Goal: Transaction & Acquisition: Book appointment/travel/reservation

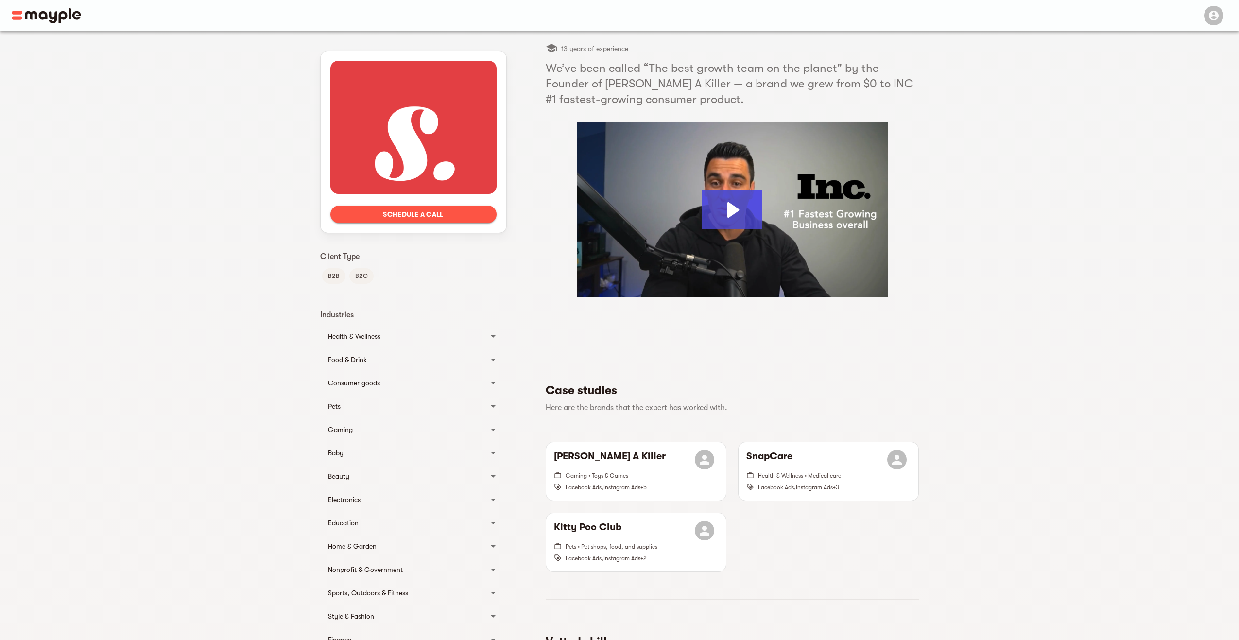
drag, startPoint x: 887, startPoint y: 154, endPoint x: 887, endPoint y: 166, distance: 11.7
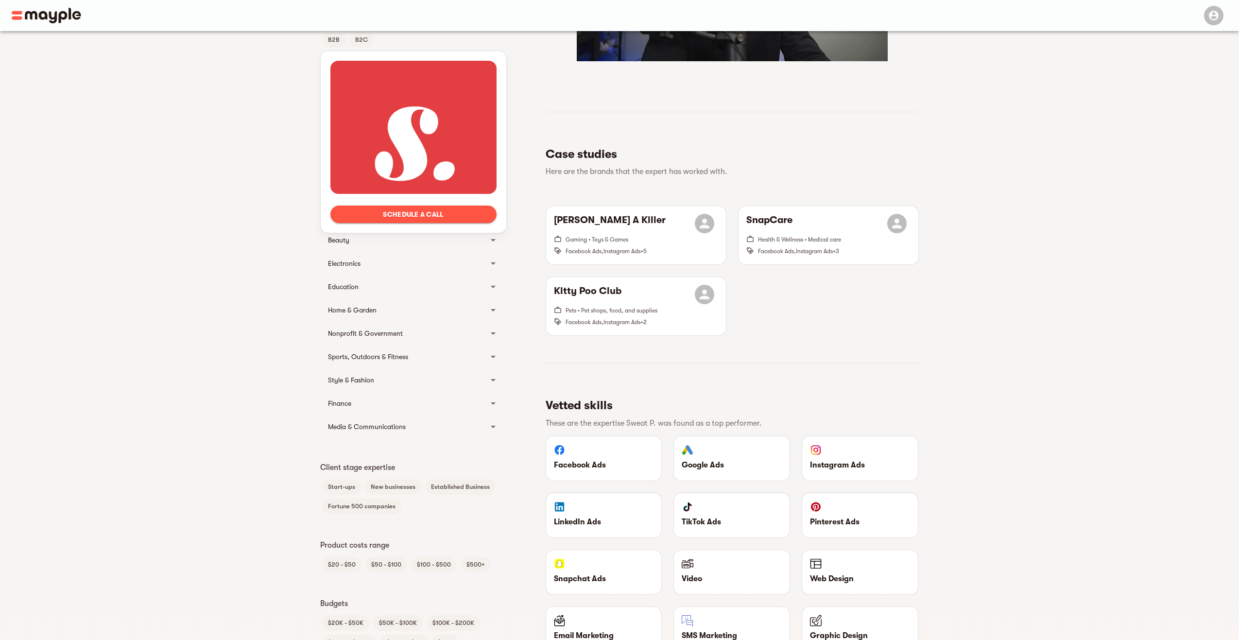
drag, startPoint x: 976, startPoint y: 101, endPoint x: 969, endPoint y: 170, distance: 70.3
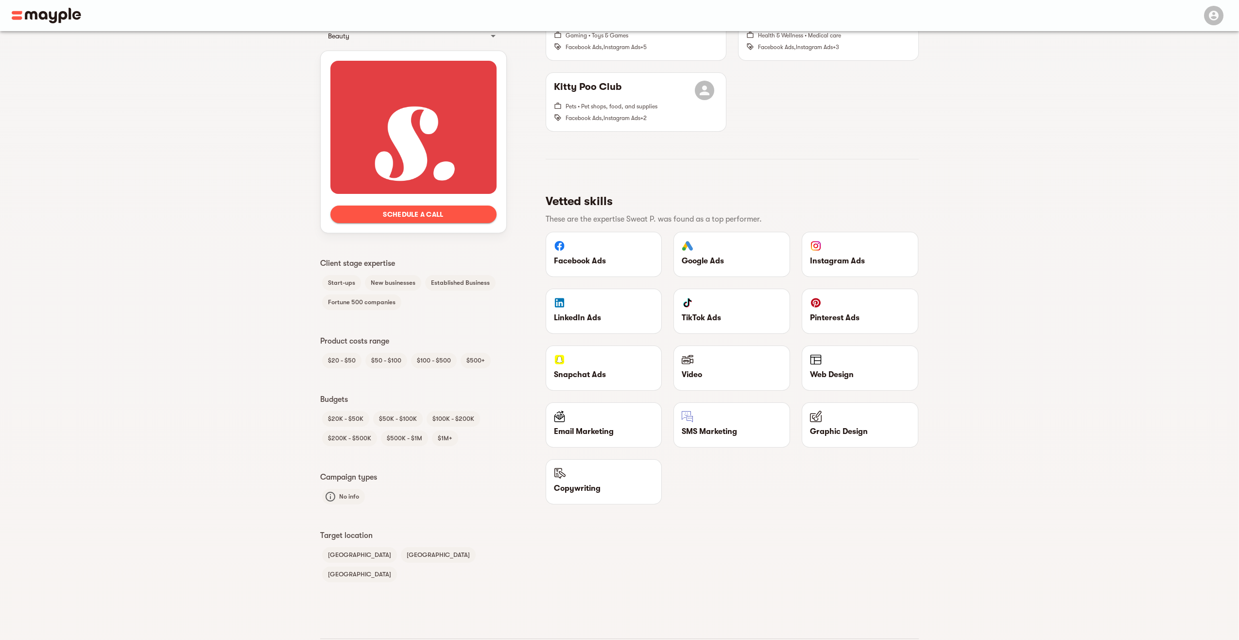
drag, startPoint x: 1014, startPoint y: 170, endPoint x: 1018, endPoint y: 209, distance: 40.1
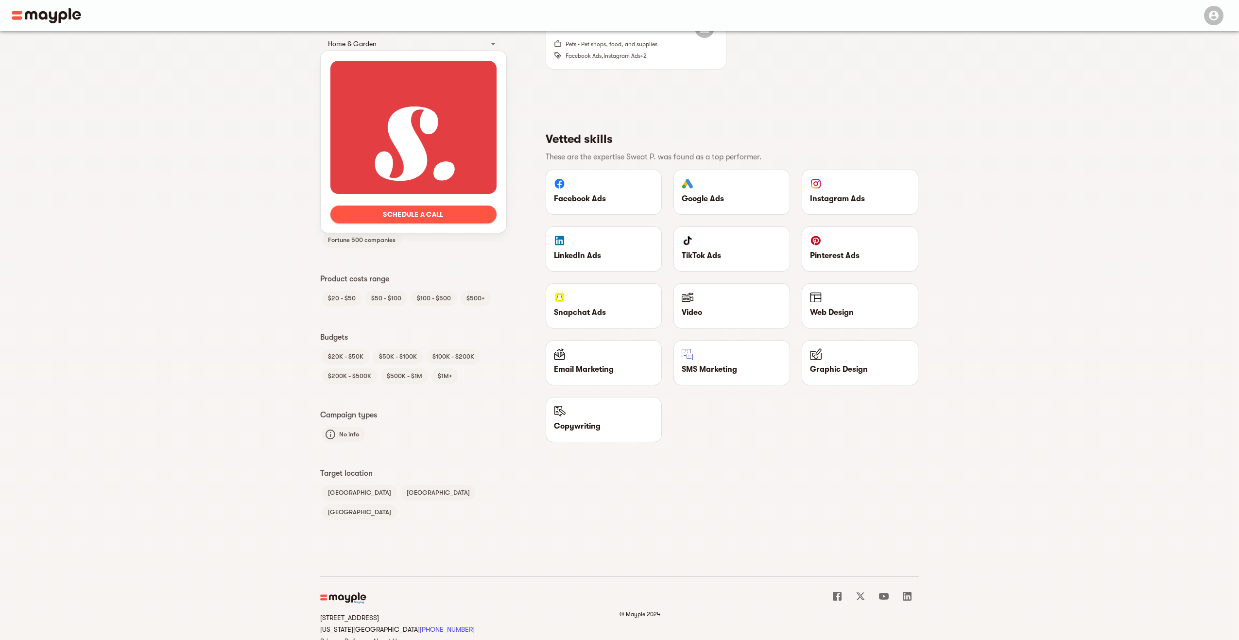
drag, startPoint x: 994, startPoint y: 156, endPoint x: 995, endPoint y: 165, distance: 8.8
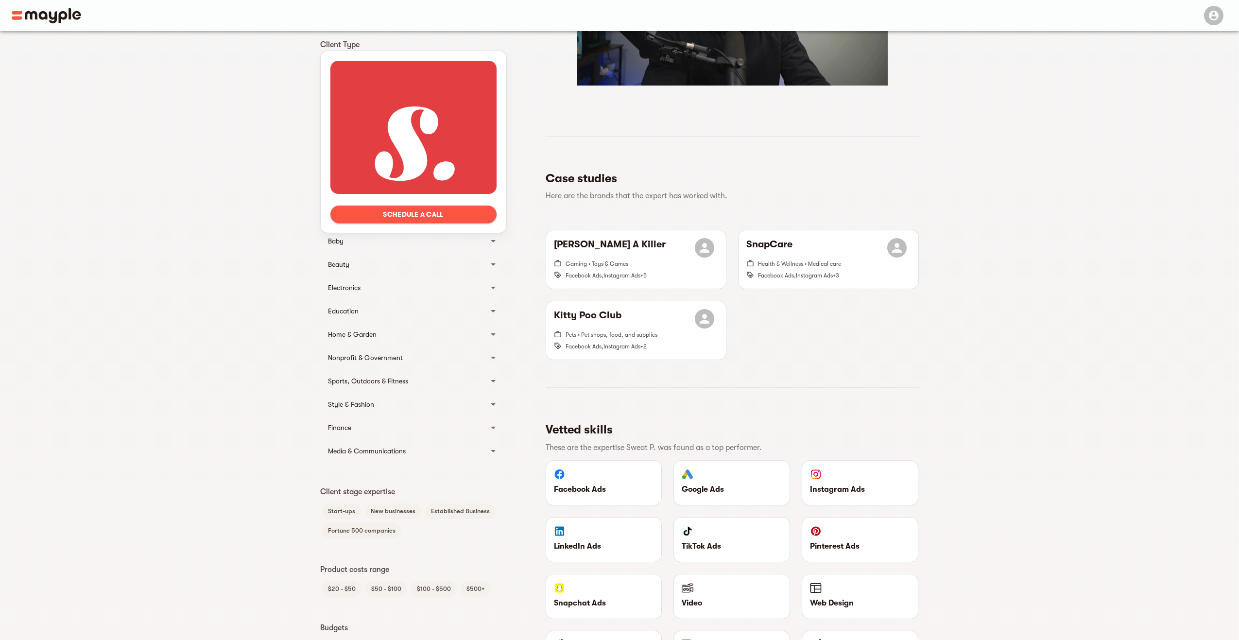
drag, startPoint x: 992, startPoint y: 262, endPoint x: 965, endPoint y: 56, distance: 207.2
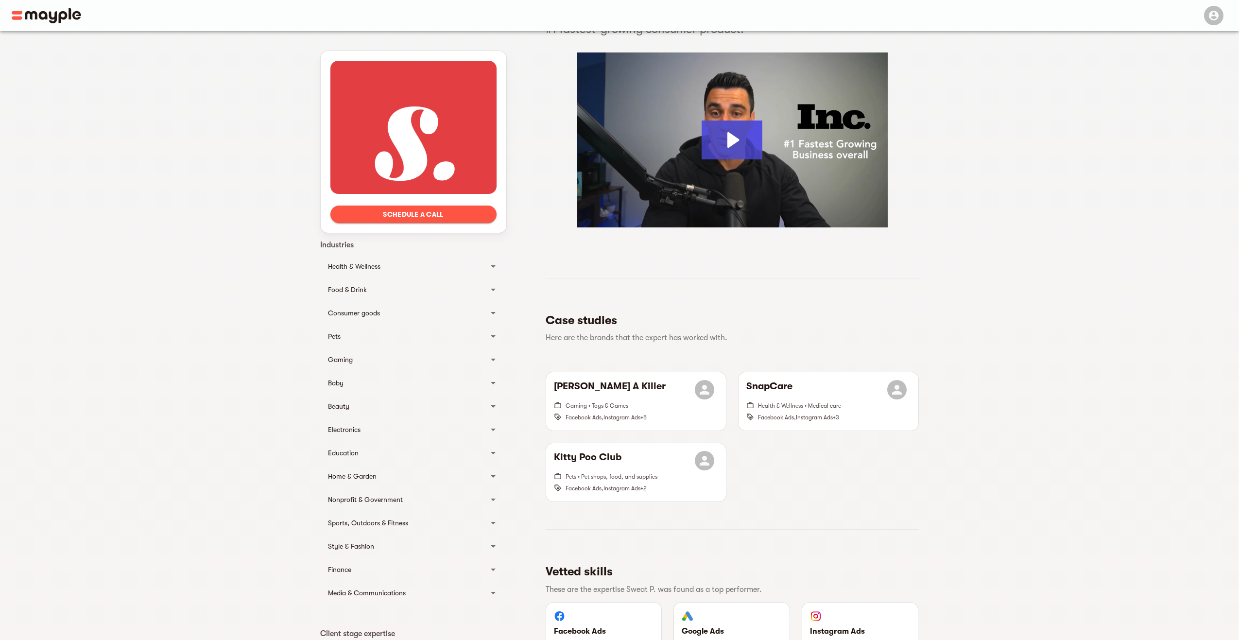
drag, startPoint x: 370, startPoint y: 41, endPoint x: 346, endPoint y: 47, distance: 24.9
click at [380, 258] on div "Health & Wellness" at bounding box center [413, 266] width 187 height 23
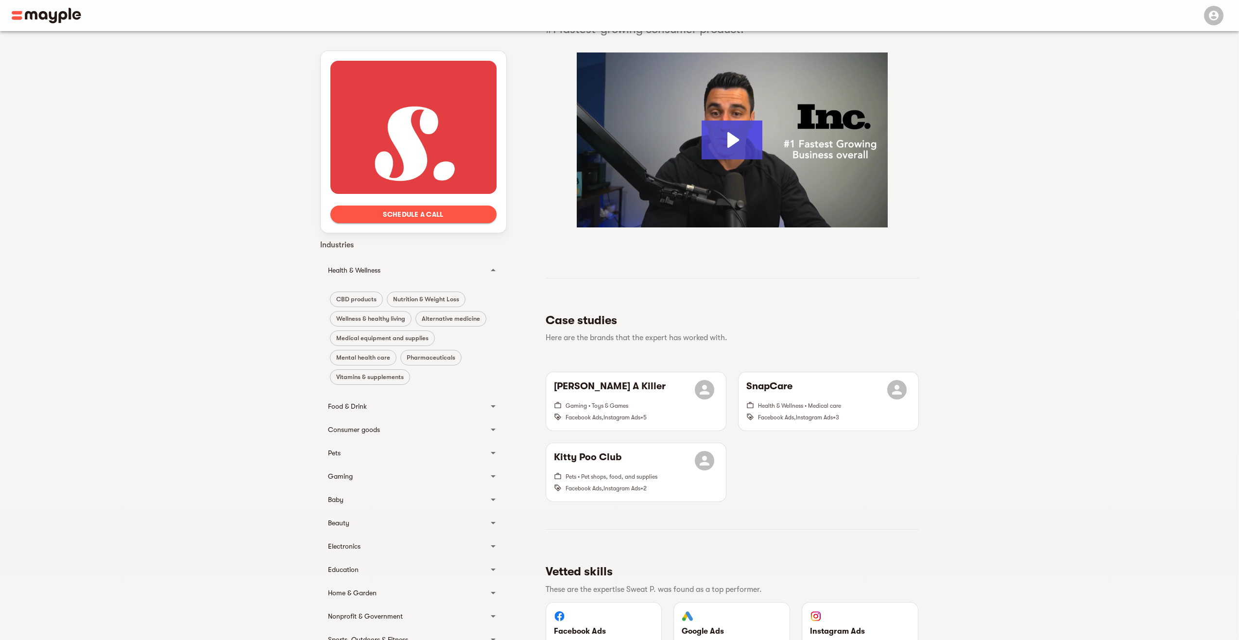
click at [379, 258] on div "Health & Wellness" at bounding box center [413, 270] width 187 height 31
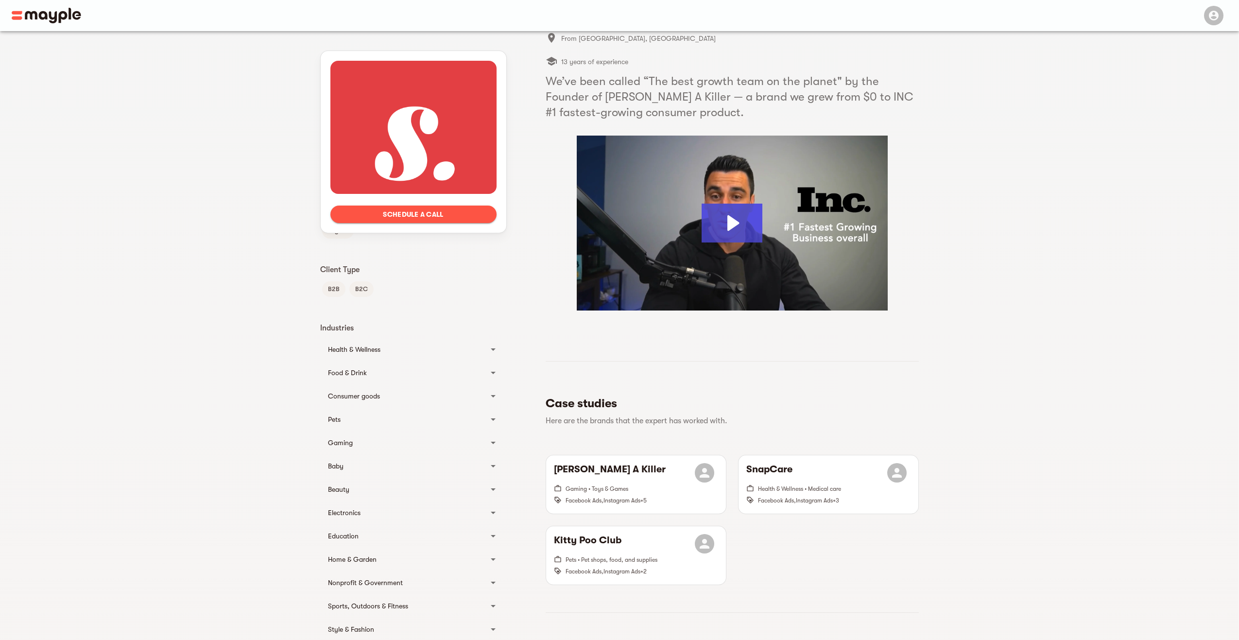
scroll to position [0, 0]
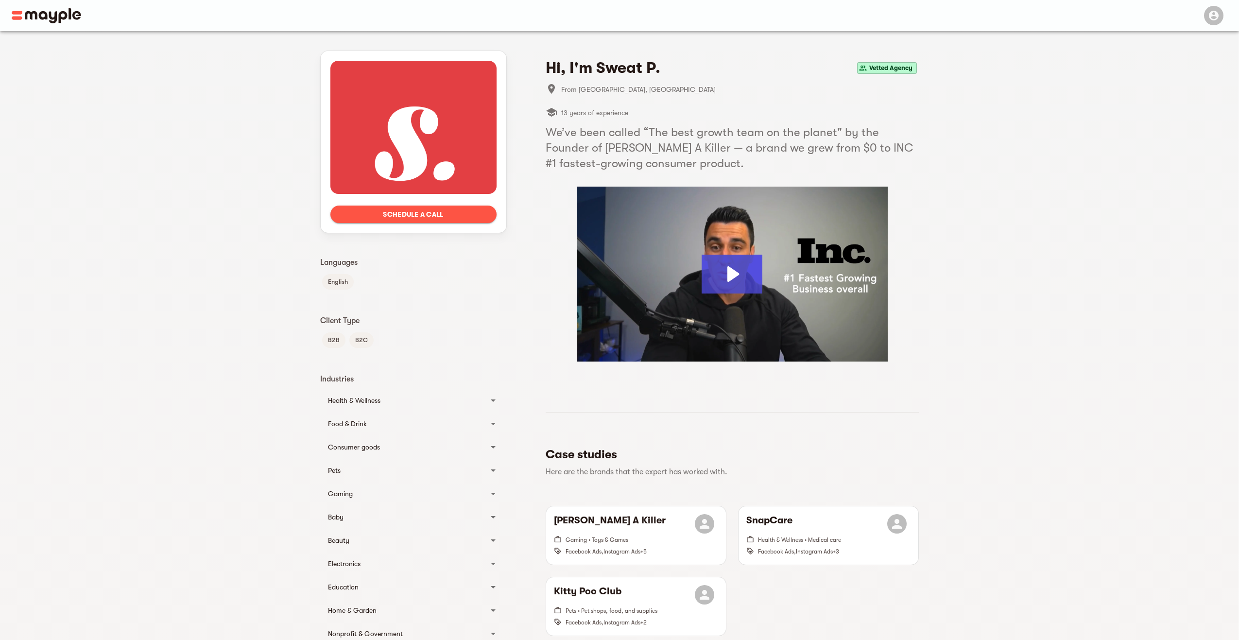
drag, startPoint x: 915, startPoint y: 254, endPoint x: 890, endPoint y: 23, distance: 232.0
click at [1099, 134] on div "Schedule a call Languages English Client Type B2B B2C Industries Health & Welln…" at bounding box center [619, 583] width 1238 height 1104
drag, startPoint x: 1036, startPoint y: 233, endPoint x: 1007, endPoint y: 60, distance: 174.8
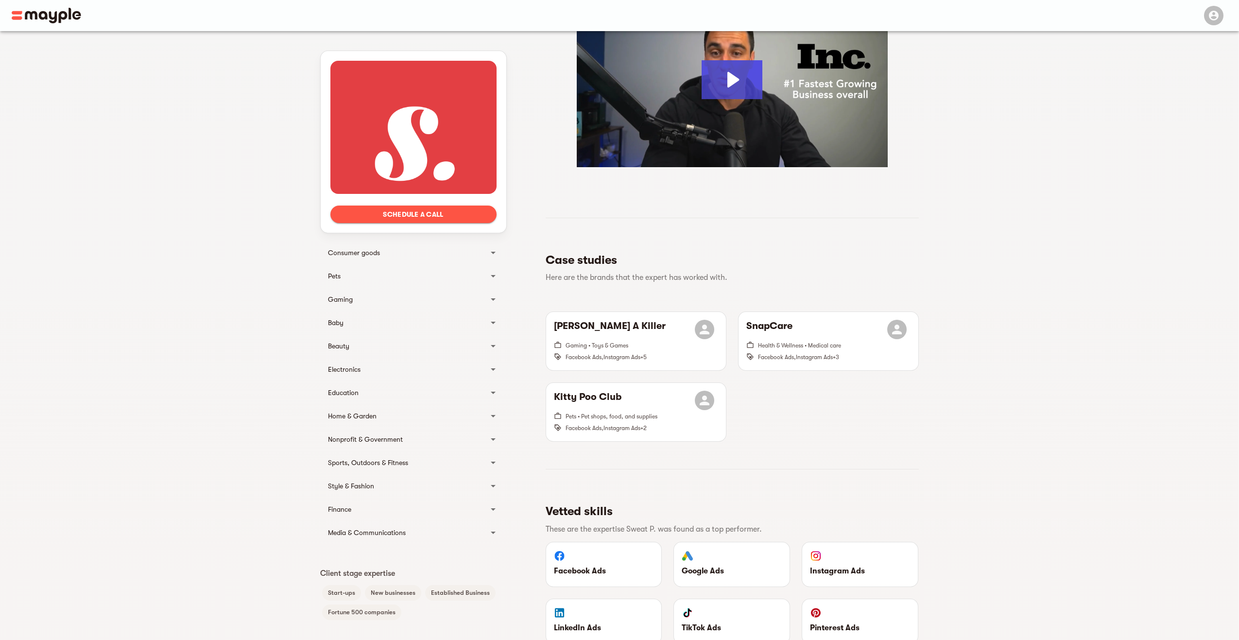
click at [385, 317] on div "Baby" at bounding box center [404, 323] width 153 height 12
click at [385, 317] on div "Baby" at bounding box center [413, 326] width 187 height 31
click at [391, 374] on div "Electronics" at bounding box center [404, 369] width 153 height 12
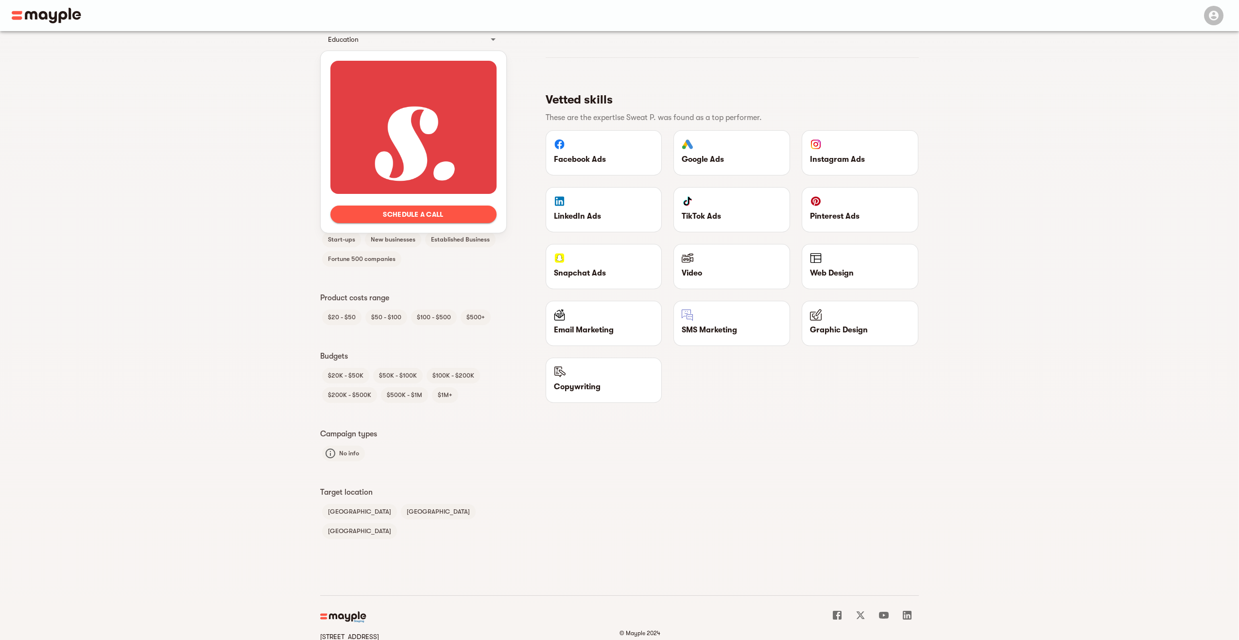
drag, startPoint x: 911, startPoint y: 304, endPoint x: 904, endPoint y: 447, distance: 143.5
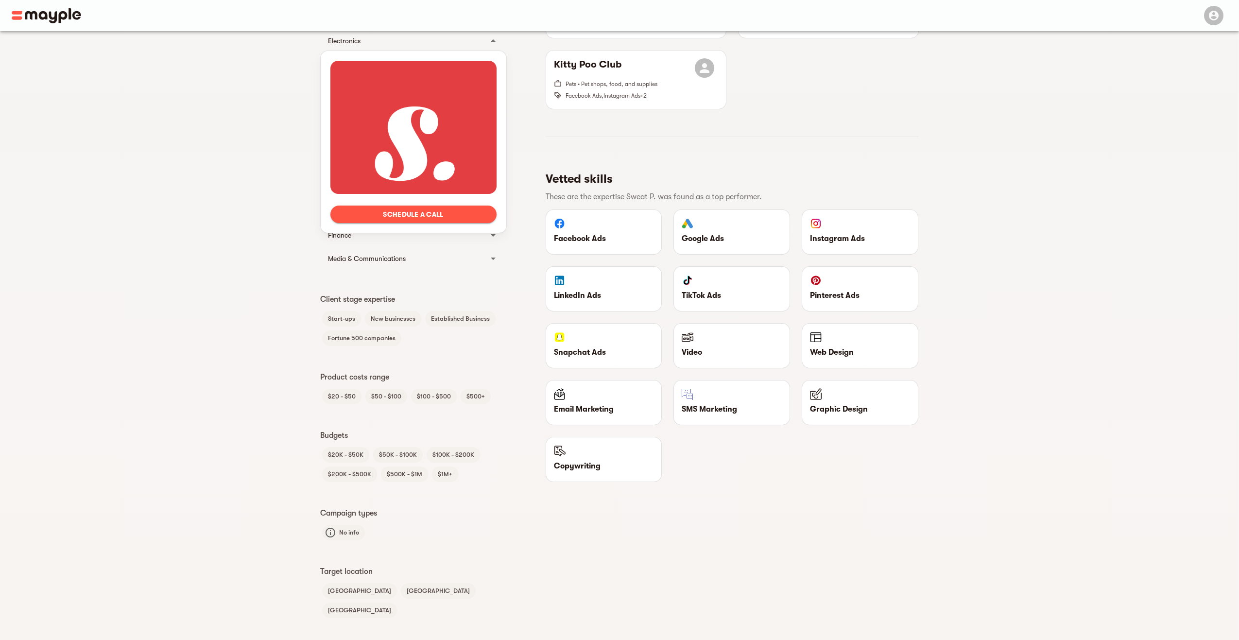
drag, startPoint x: 798, startPoint y: 407, endPoint x: 784, endPoint y: 354, distance: 55.0
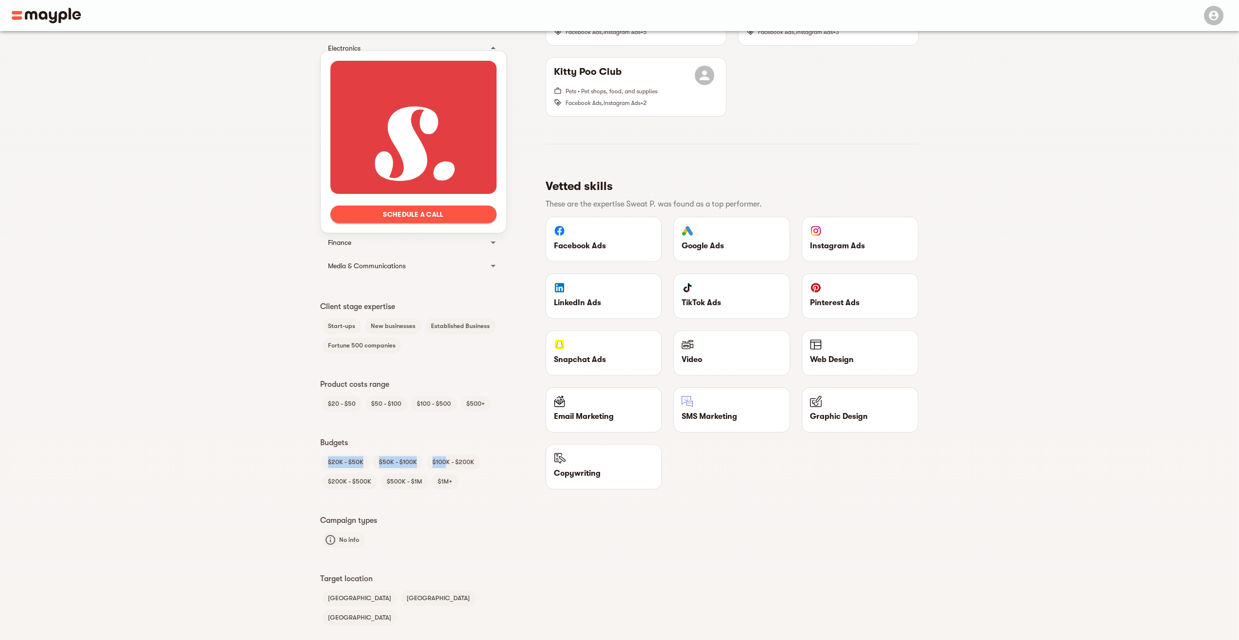
drag, startPoint x: 324, startPoint y: 464, endPoint x: 451, endPoint y: 470, distance: 127.4
click at [447, 465] on div "$20K - $50K $50K - $100K $100K - $200K $200K - $500K $500K - $1M $1M+" at bounding box center [413, 471] width 187 height 39
click at [463, 492] on div "Languages English Client Type B2B B2C Industries Health & Wellness CBD products…" at bounding box center [413, 182] width 187 height 890
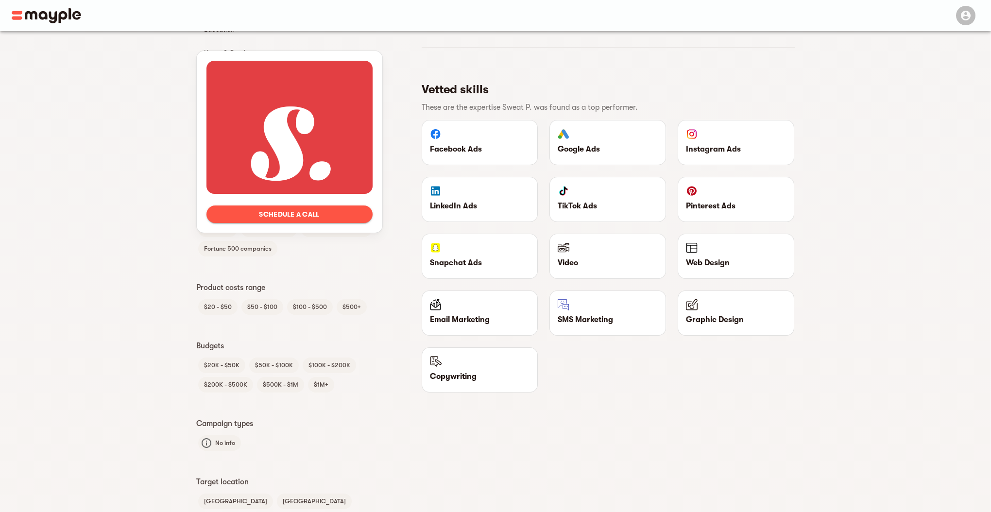
scroll to position [655, 0]
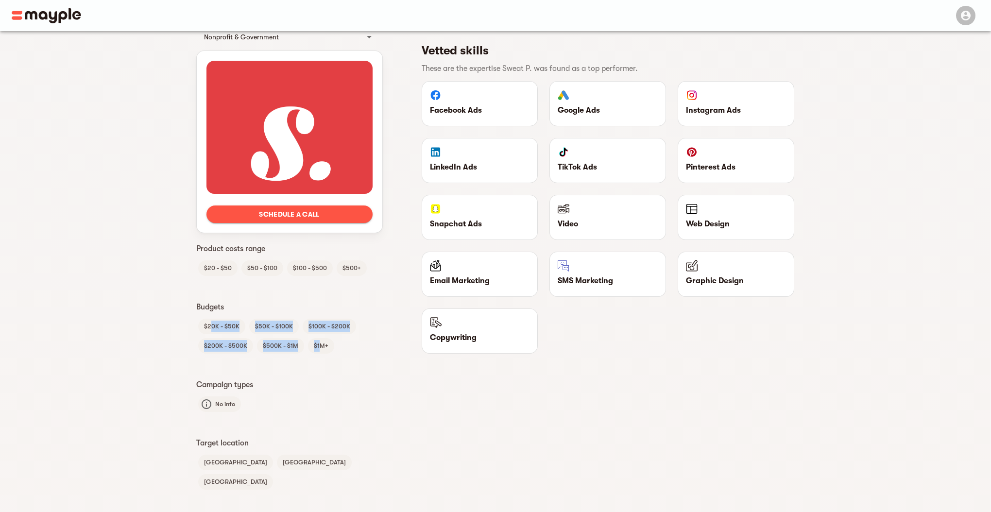
drag, startPoint x: 212, startPoint y: 326, endPoint x: 320, endPoint y: 341, distance: 108.4
click at [320, 341] on div "$20K - $50K $50K - $100K $100K - $200K $200K - $500K $500K - $1M $1M+" at bounding box center [289, 336] width 187 height 39
click at [363, 361] on div "Languages English Client Type B2B B2C Industries Health & Wellness CBD products…" at bounding box center [289, 47] width 187 height 890
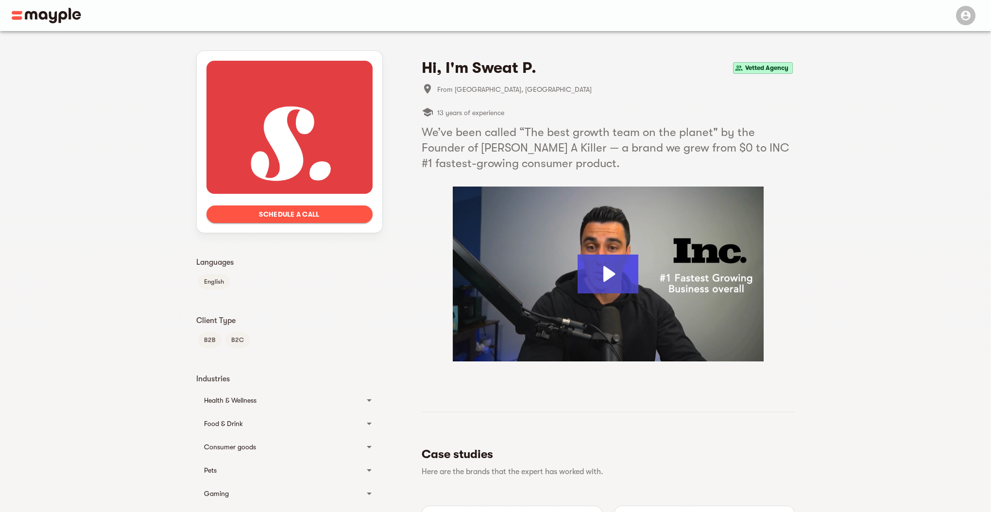
drag, startPoint x: 371, startPoint y: 369, endPoint x: 359, endPoint y: 77, distance: 292.6
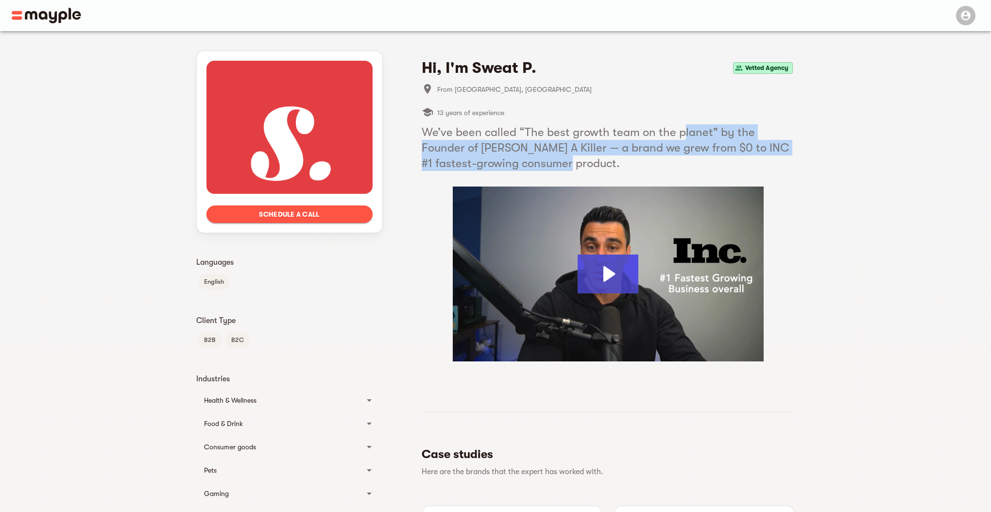
drag, startPoint x: 677, startPoint y: 153, endPoint x: 680, endPoint y: 129, distance: 24.0
click at [680, 132] on h5 "We’ve been called “The best growth team on the planet" by the Founder of [PERSO…" at bounding box center [608, 147] width 373 height 47
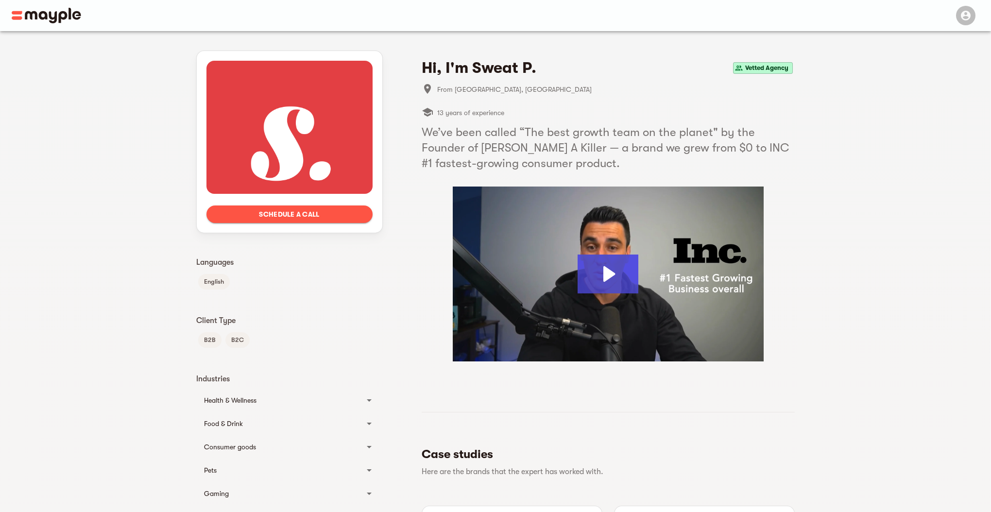
click at [736, 63] on div "Vetted Agency" at bounding box center [763, 68] width 60 height 12
drag, startPoint x: 757, startPoint y: 68, endPoint x: 822, endPoint y: 72, distance: 65.2
click at [971, 19] on icon "button" at bounding box center [966, 16] width 12 height 12
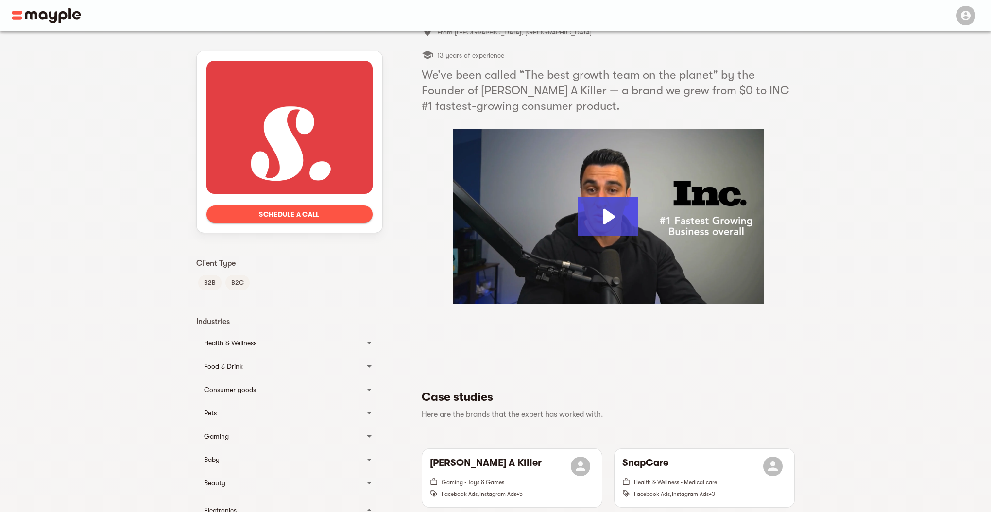
scroll to position [590, 0]
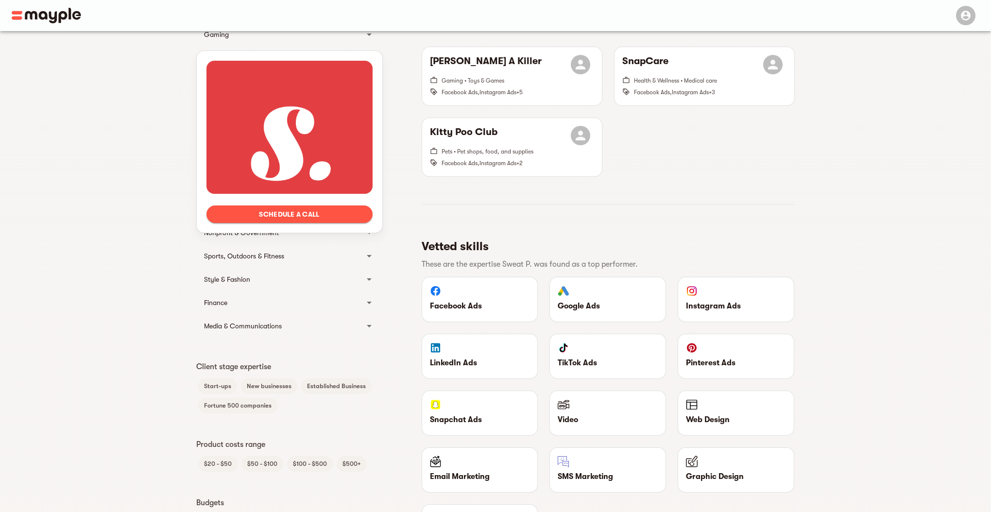
drag, startPoint x: 898, startPoint y: 174, endPoint x: 888, endPoint y: 329, distance: 155.7
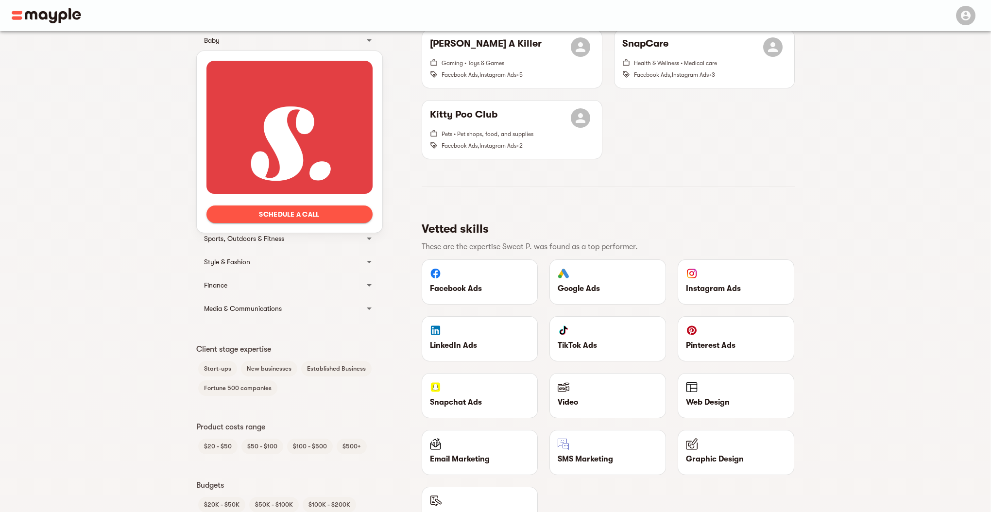
drag, startPoint x: 870, startPoint y: 247, endPoint x: 835, endPoint y: 93, distance: 157.9
